Goal: Transaction & Acquisition: Purchase product/service

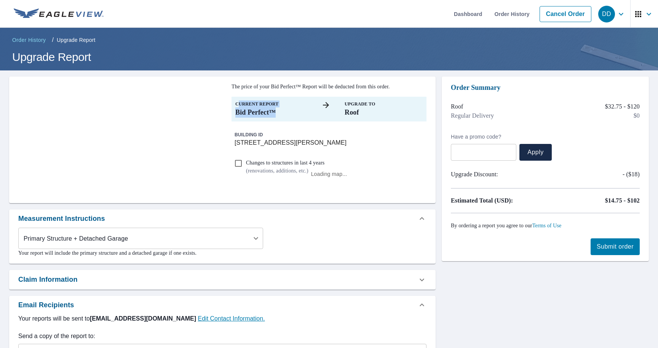
drag, startPoint x: 239, startPoint y: 106, endPoint x: 267, endPoint y: 122, distance: 31.7
click at [267, 122] on div "The price of your Bid Perfect™ Report will be deducted from this order. Current…" at bounding box center [329, 140] width 195 height 114
drag, startPoint x: 346, startPoint y: 103, endPoint x: 364, endPoint y: 118, distance: 23.3
click at [364, 118] on div "Current Report Bid Perfect™ Upgrade To Roof" at bounding box center [329, 109] width 195 height 25
checkbox input "true"
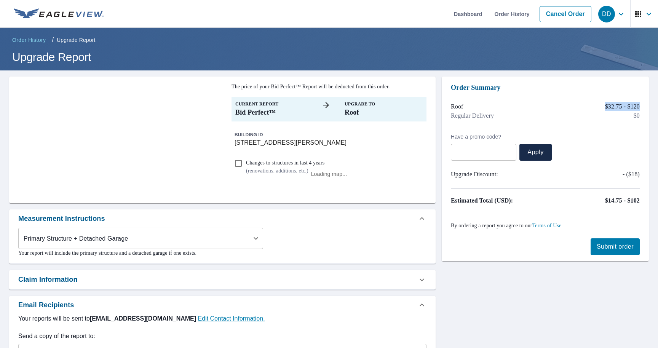
drag, startPoint x: 601, startPoint y: 103, endPoint x: 642, endPoint y: 106, distance: 41.3
click at [642, 106] on div "Order Summary Roof $32.75 - $120 Regular Delivery $0 Have a promo code? ​ Apply…" at bounding box center [545, 169] width 207 height 185
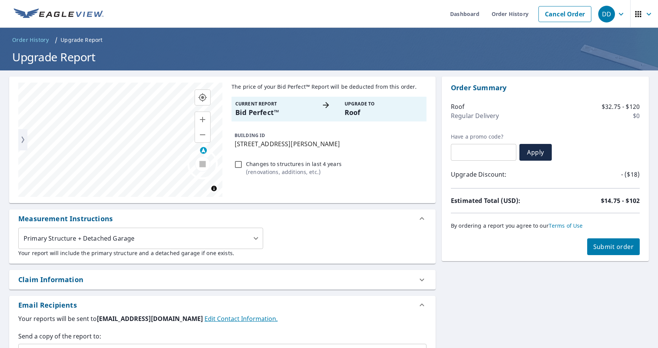
click at [620, 160] on div "Order Summary Roof $32.75 - $120 Regular Delivery $0 Have a promo code? ​ Apply…" at bounding box center [545, 169] width 207 height 185
drag, startPoint x: 621, startPoint y: 178, endPoint x: 639, endPoint y: 178, distance: 17.9
click at [639, 178] on p "- ($18)" at bounding box center [630, 174] width 19 height 9
